Goal: Task Accomplishment & Management: Manage account settings

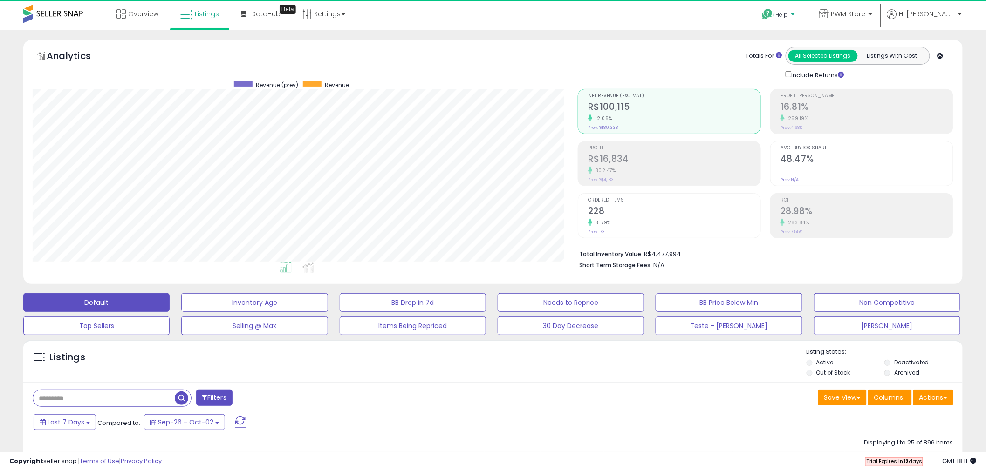
scroll to position [191, 545]
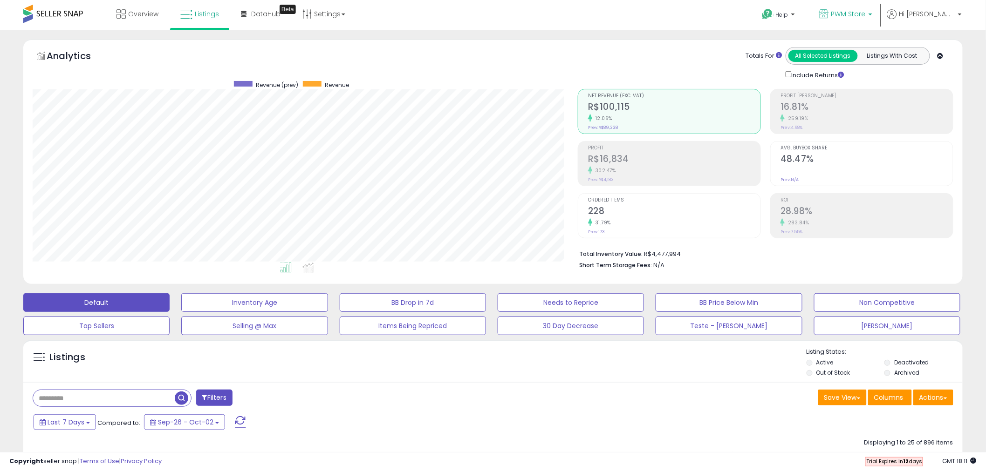
click at [866, 13] on span "PWM Store" at bounding box center [848, 13] width 34 height 9
click at [929, 13] on span "Hi [PERSON_NAME]" at bounding box center [927, 13] width 56 height 9
click at [940, 50] on link "Account" at bounding box center [940, 49] width 25 height 9
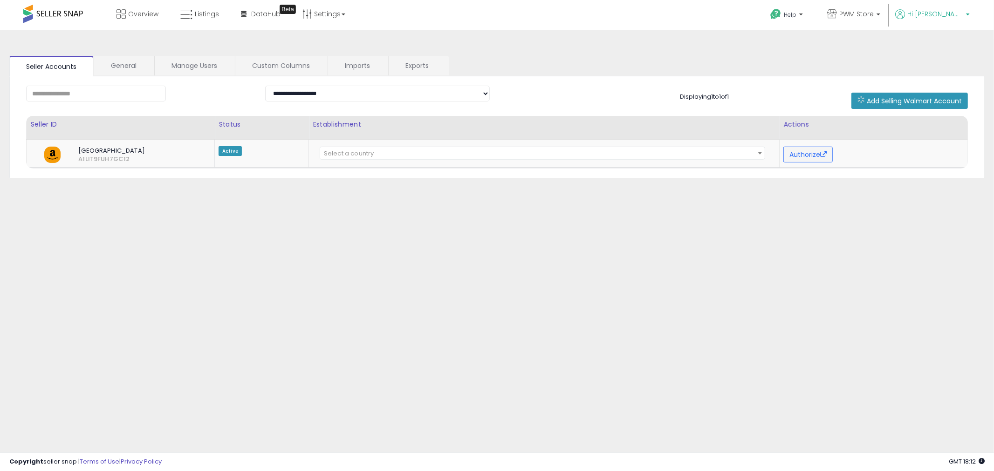
click at [946, 14] on span "Hi [PERSON_NAME]" at bounding box center [935, 13] width 56 height 9
click at [943, 72] on link "Profile" at bounding box center [948, 74] width 19 height 9
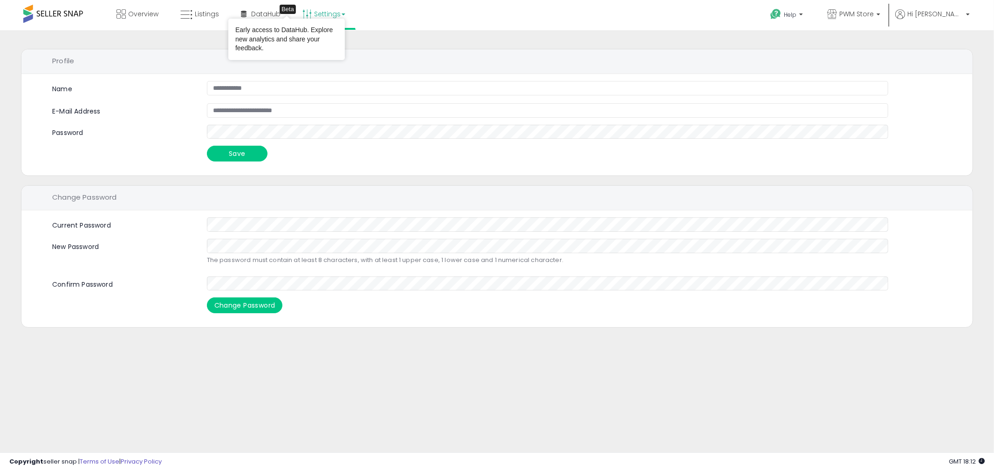
click at [333, 11] on link "Settings" at bounding box center [323, 14] width 57 height 28
click at [324, 48] on link "Store settings" at bounding box center [325, 47] width 42 height 9
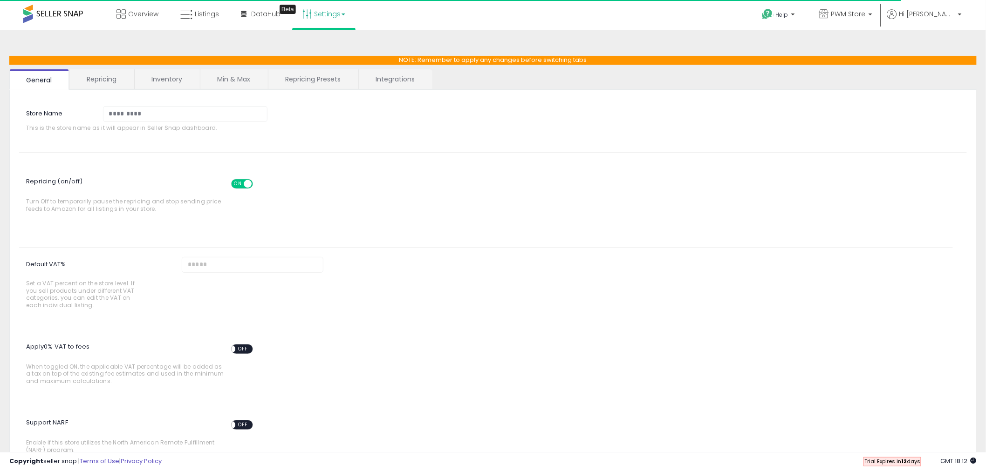
click at [386, 80] on link "Integrations" at bounding box center [395, 79] width 73 height 20
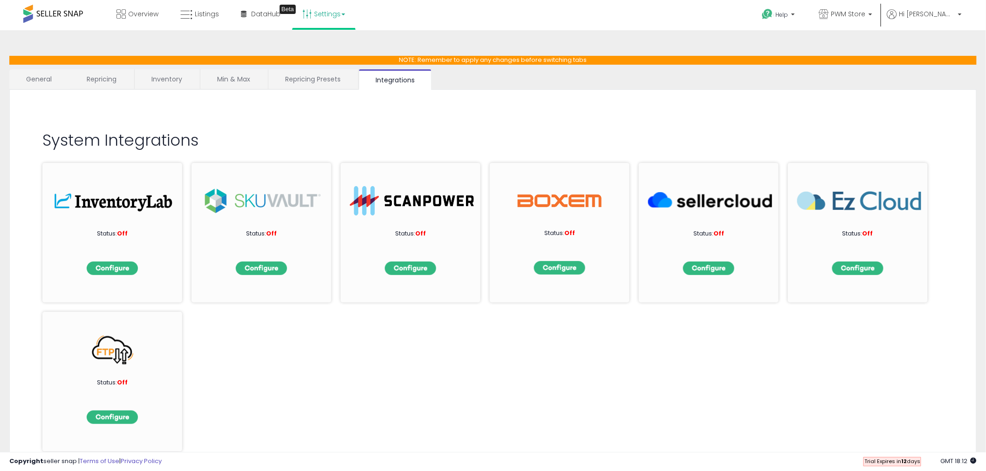
click at [327, 78] on link "Repricing Presets" at bounding box center [312, 79] width 89 height 20
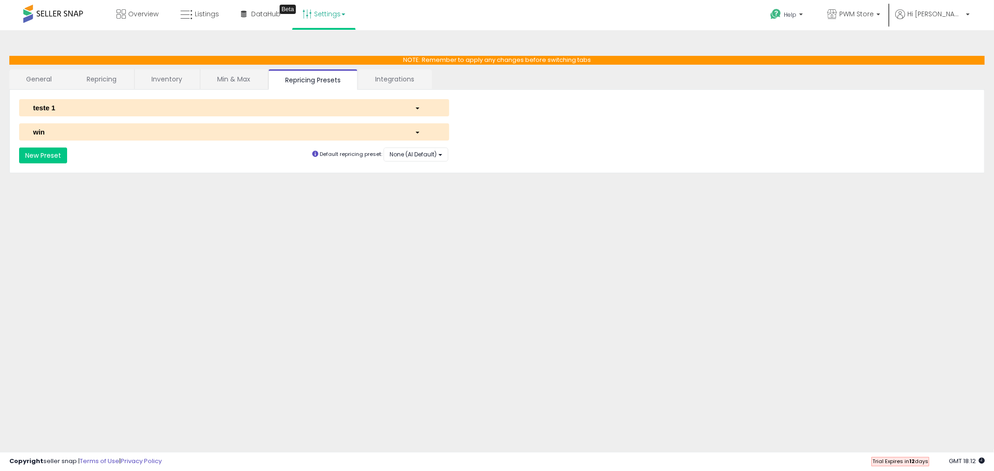
click at [230, 77] on link "Min & Max" at bounding box center [233, 79] width 67 height 20
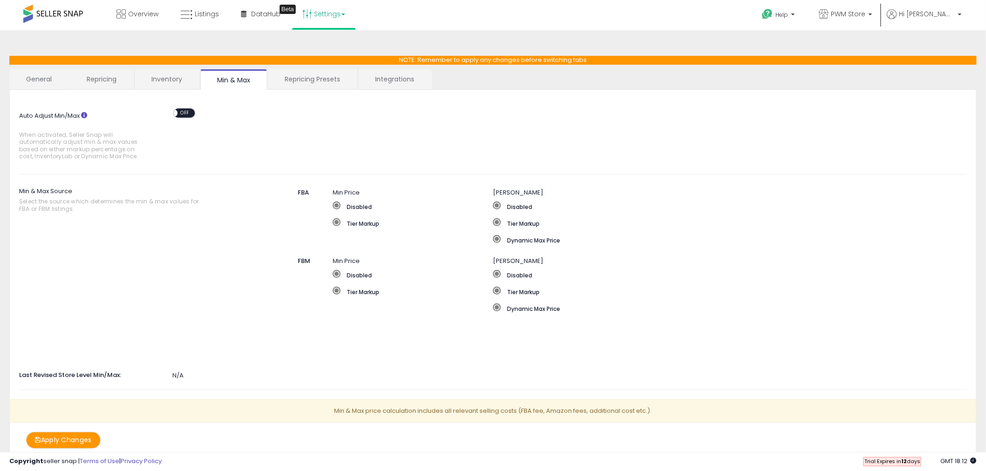
click at [145, 80] on link "Inventory" at bounding box center [167, 79] width 64 height 20
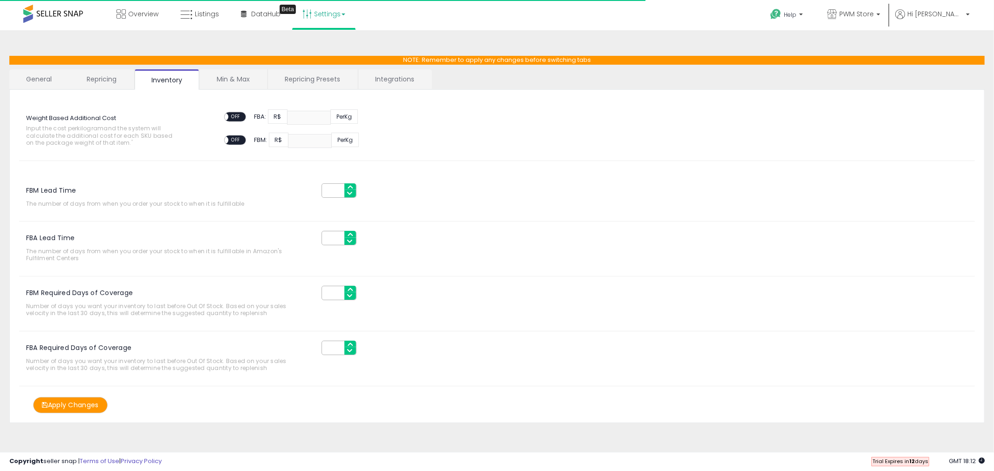
click at [85, 80] on link "Repricing" at bounding box center [101, 79] width 63 height 20
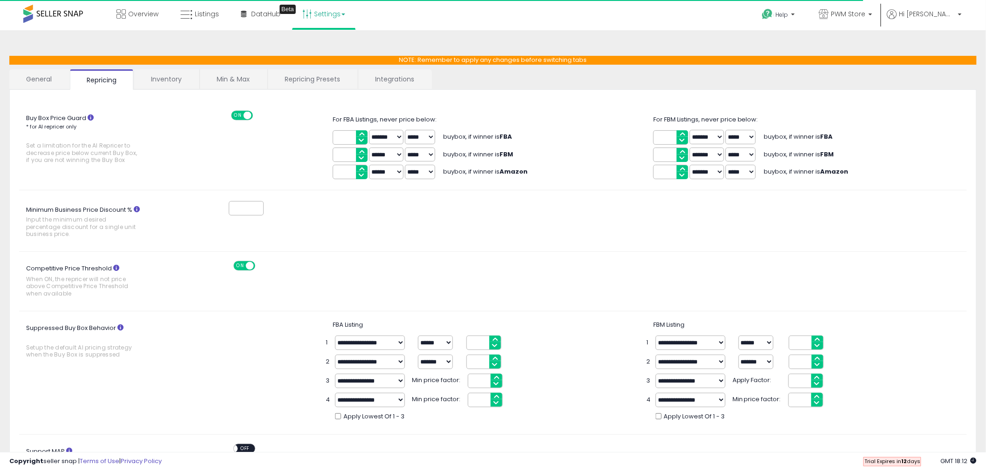
click at [17, 84] on link "General" at bounding box center [39, 79] width 60 height 20
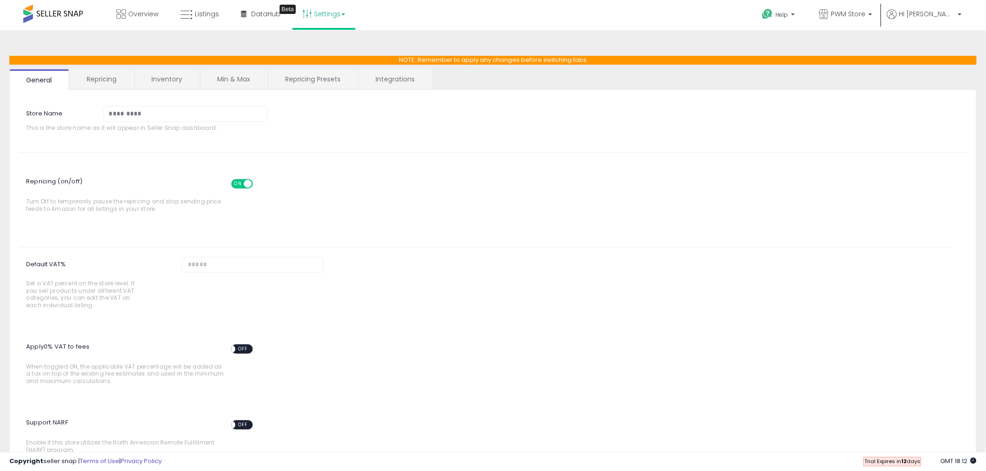
click at [70, 15] on span at bounding box center [53, 14] width 60 height 18
click at [877, 462] on span "Trial Expires [DATE]" at bounding box center [892, 461] width 56 height 7
click at [916, 462] on span "Trial Expires [DATE]" at bounding box center [892, 461] width 56 height 7
click at [958, 459] on span "GMT 18:12" at bounding box center [959, 461] width 36 height 9
click at [904, 463] on b "12" at bounding box center [904, 461] width 6 height 7
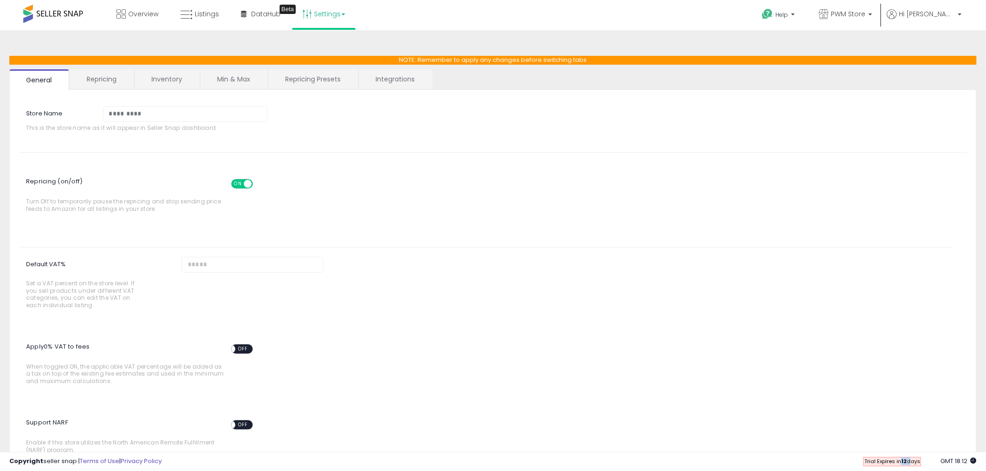
click at [902, 463] on b "12" at bounding box center [904, 461] width 6 height 7
click at [886, 463] on span "Trial Expires [DATE]" at bounding box center [892, 461] width 56 height 7
click at [887, 463] on span "Trial Expires [DATE]" at bounding box center [892, 461] width 56 height 7
click at [947, 9] on span "Hi [PERSON_NAME]" at bounding box center [927, 13] width 56 height 9
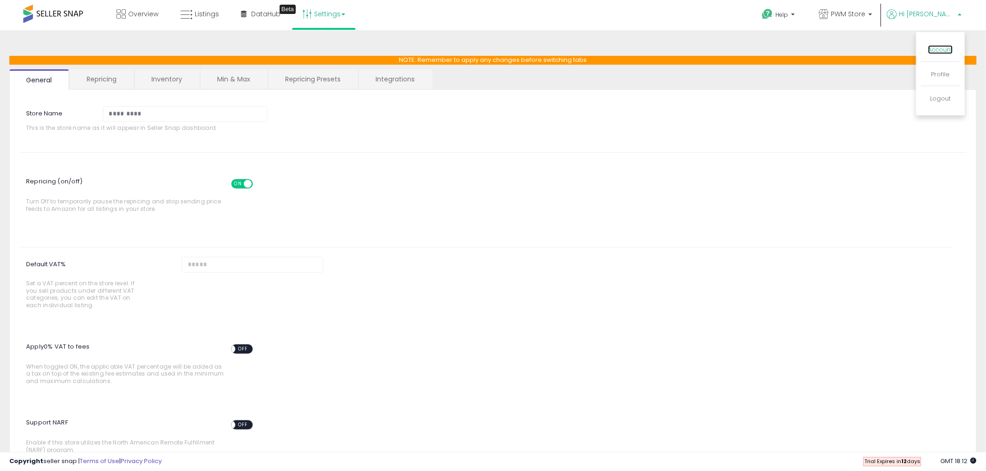
click at [941, 50] on link "Account" at bounding box center [940, 49] width 25 height 9
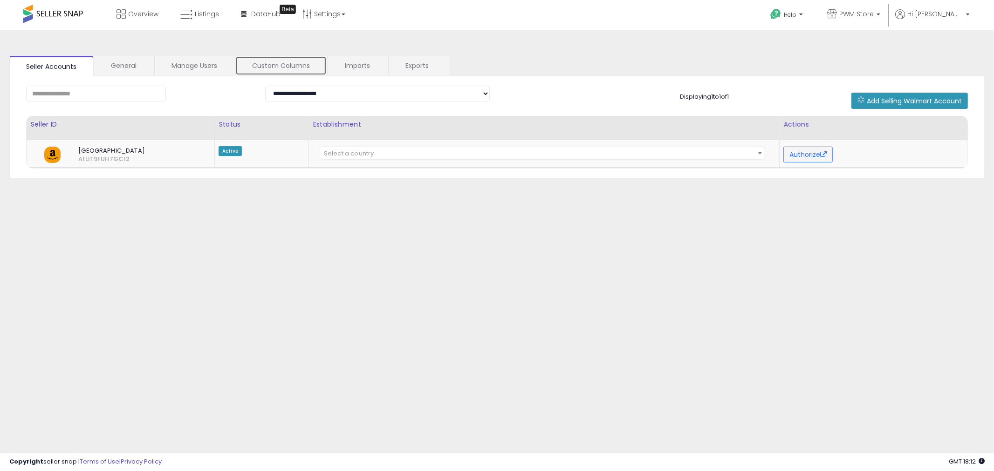
click at [297, 68] on link "Custom Columns" at bounding box center [280, 66] width 91 height 20
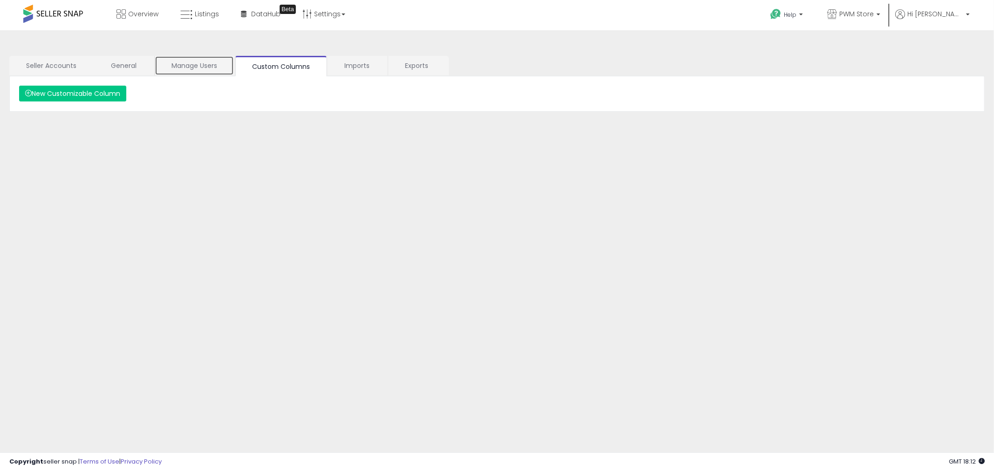
click at [212, 68] on link "Manage Users" at bounding box center [194, 66] width 79 height 20
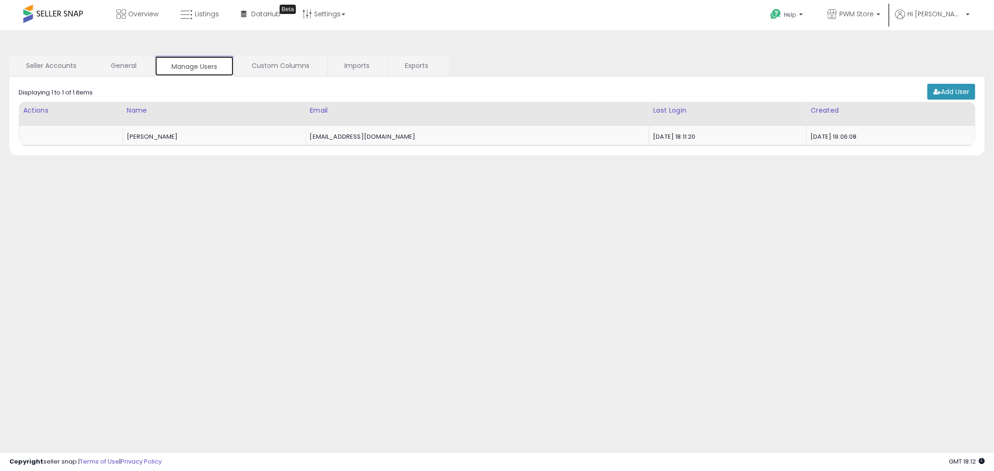
click at [160, 66] on link "Manage Users" at bounding box center [194, 66] width 79 height 20
click at [132, 66] on link "General" at bounding box center [123, 66] width 59 height 20
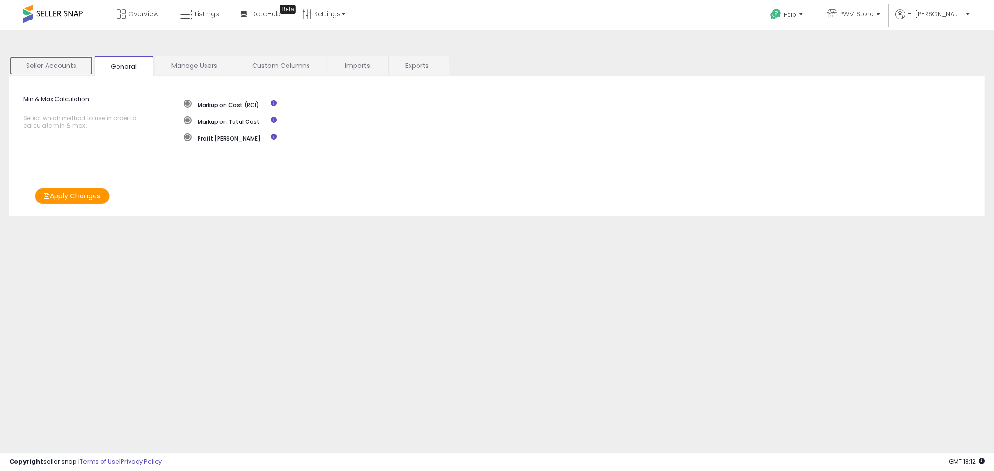
click at [67, 67] on link "Seller Accounts" at bounding box center [51, 66] width 84 height 20
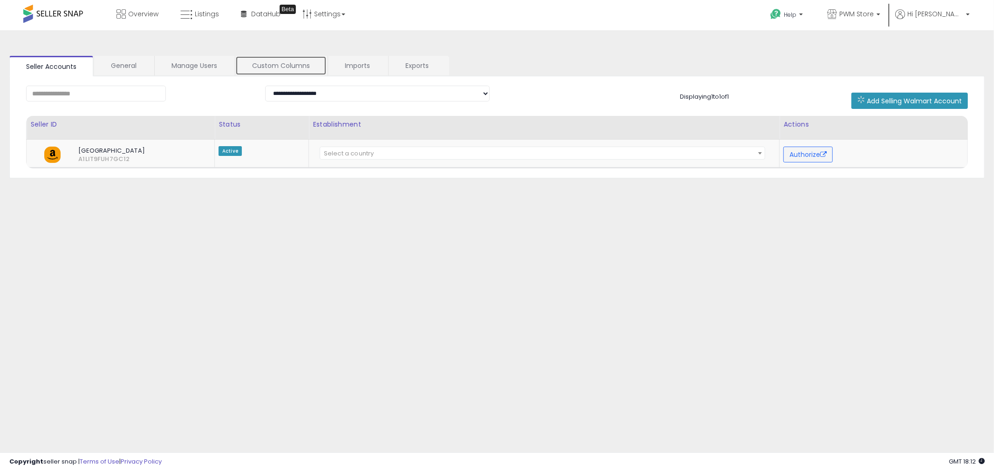
click at [290, 62] on link "Custom Columns" at bounding box center [280, 66] width 91 height 20
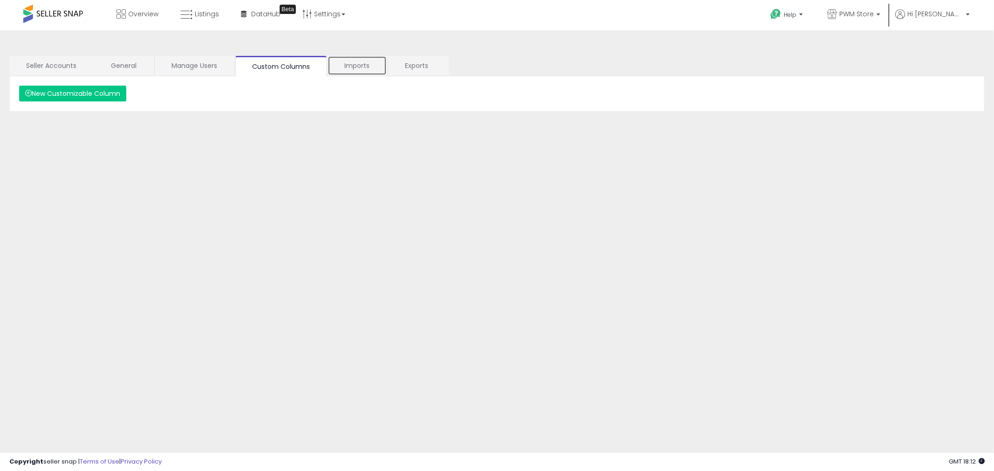
click at [362, 61] on link "Imports" at bounding box center [357, 66] width 59 height 20
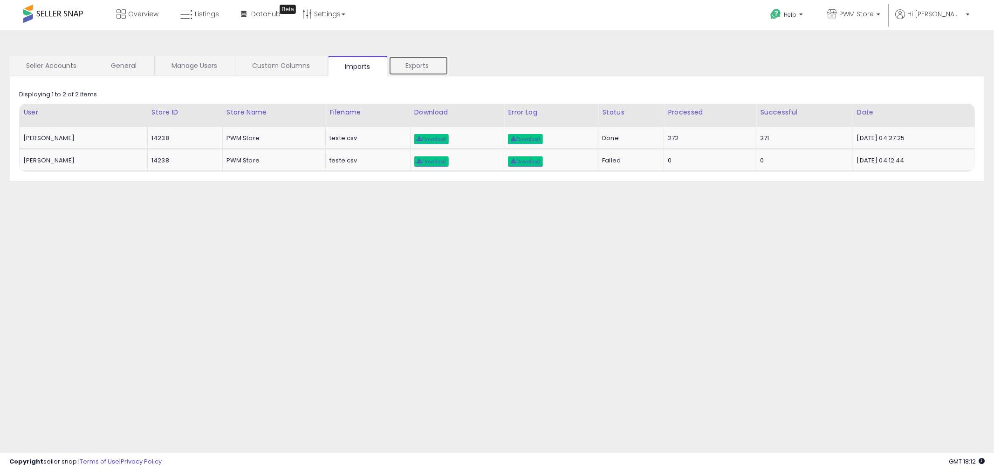
click at [425, 61] on link "Exports" at bounding box center [419, 66] width 60 height 20
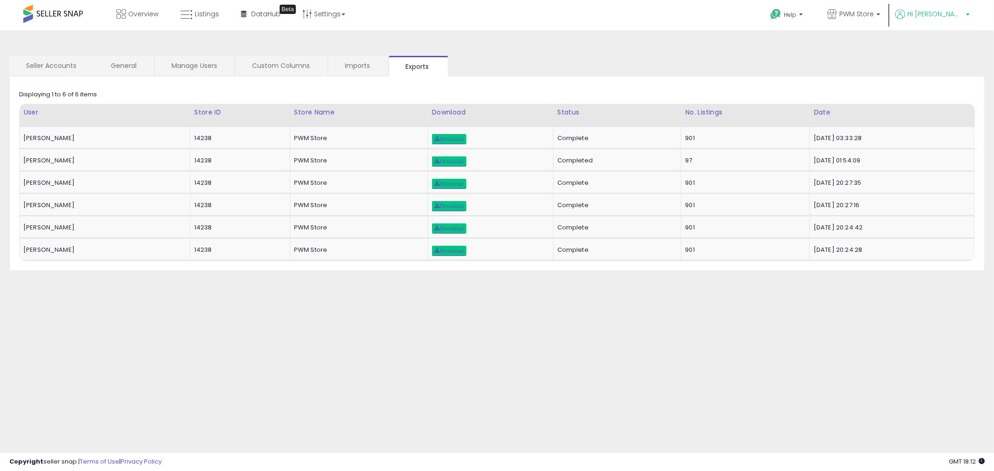
click at [967, 12] on p "Hi [PERSON_NAME]" at bounding box center [932, 15] width 75 height 12
click at [874, 12] on span "PWM Store" at bounding box center [856, 13] width 34 height 9
click at [796, 13] on span "Help" at bounding box center [790, 15] width 13 height 8
click at [333, 12] on link "Settings" at bounding box center [323, 14] width 57 height 28
click at [56, 17] on span at bounding box center [53, 14] width 60 height 18
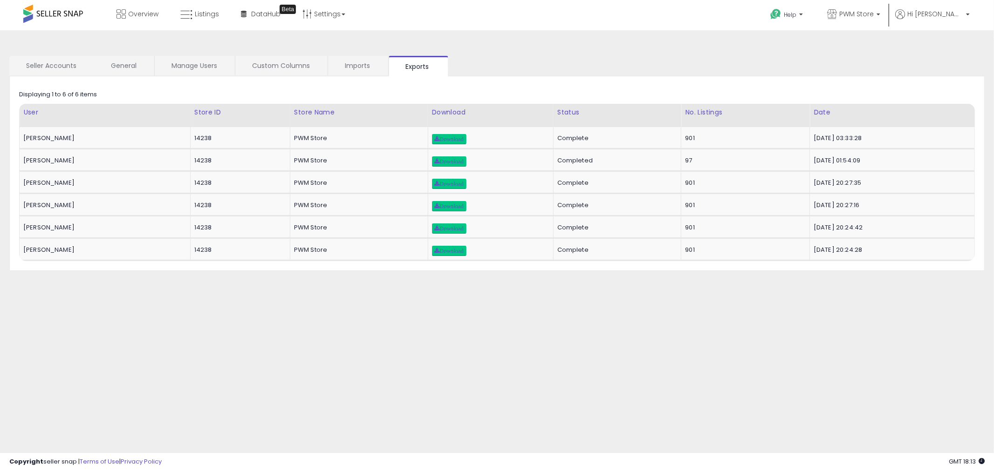
click at [58, 13] on span at bounding box center [53, 14] width 60 height 18
click at [48, 12] on span at bounding box center [53, 14] width 60 height 18
click at [132, 6] on link "Overview" at bounding box center [137, 14] width 56 height 28
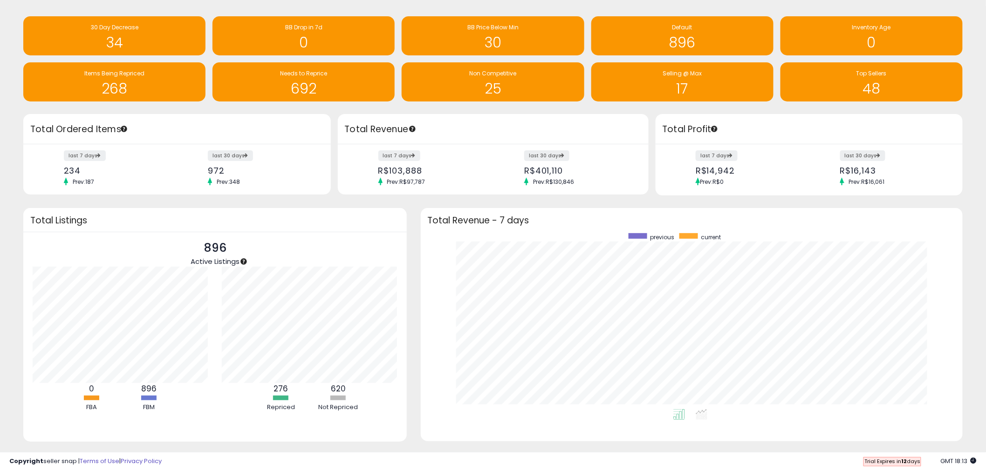
scroll to position [51, 0]
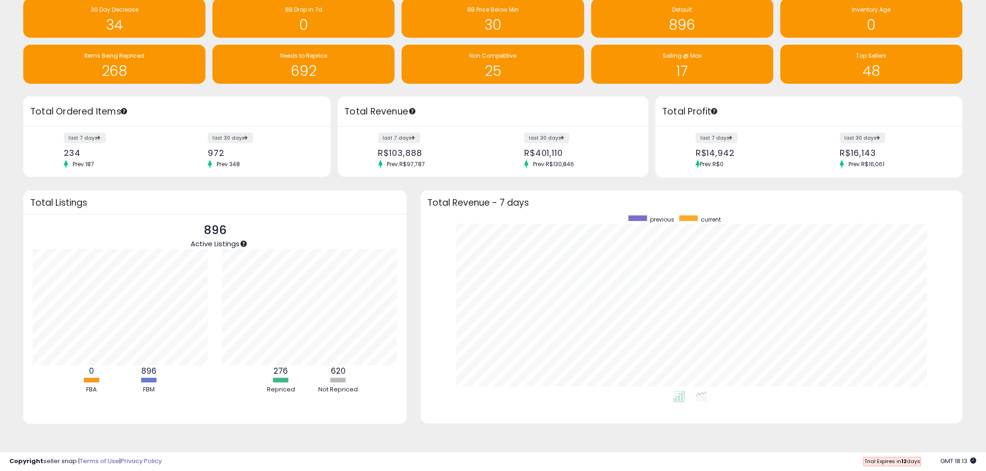
click at [898, 459] on span "Trial Expires [DATE]" at bounding box center [892, 461] width 56 height 7
